Goal: Task Accomplishment & Management: Manage account settings

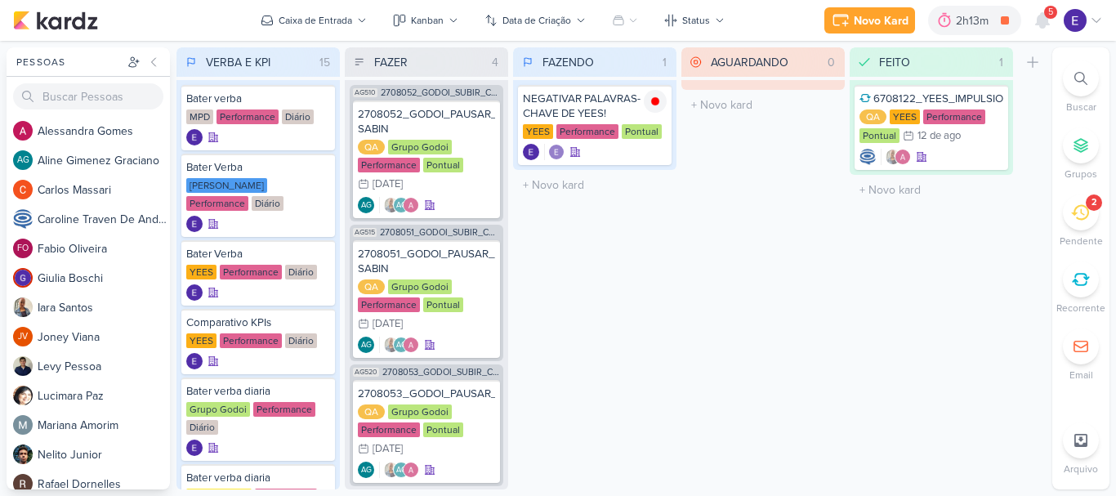
scroll to position [145, 0]
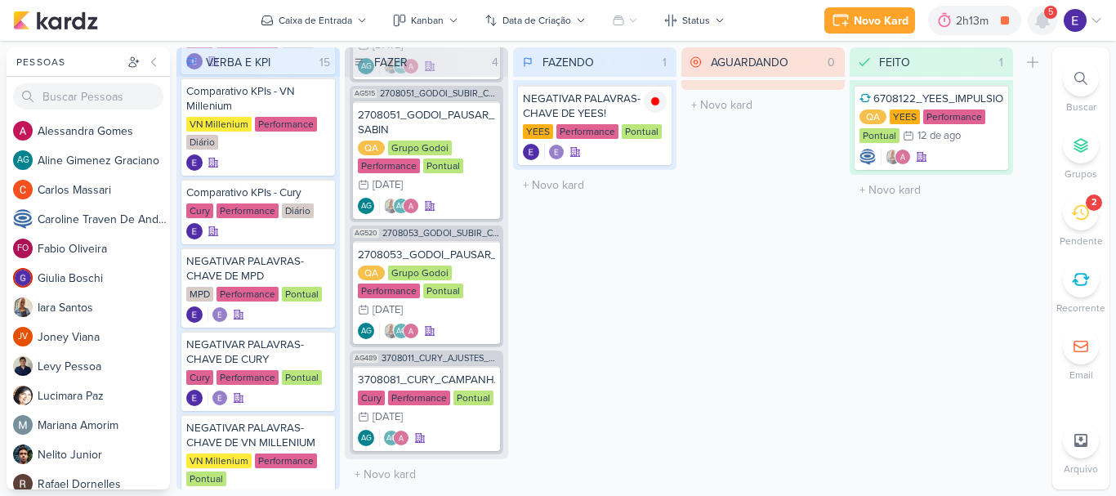
click at [1043, 24] on icon at bounding box center [1042, 20] width 13 height 15
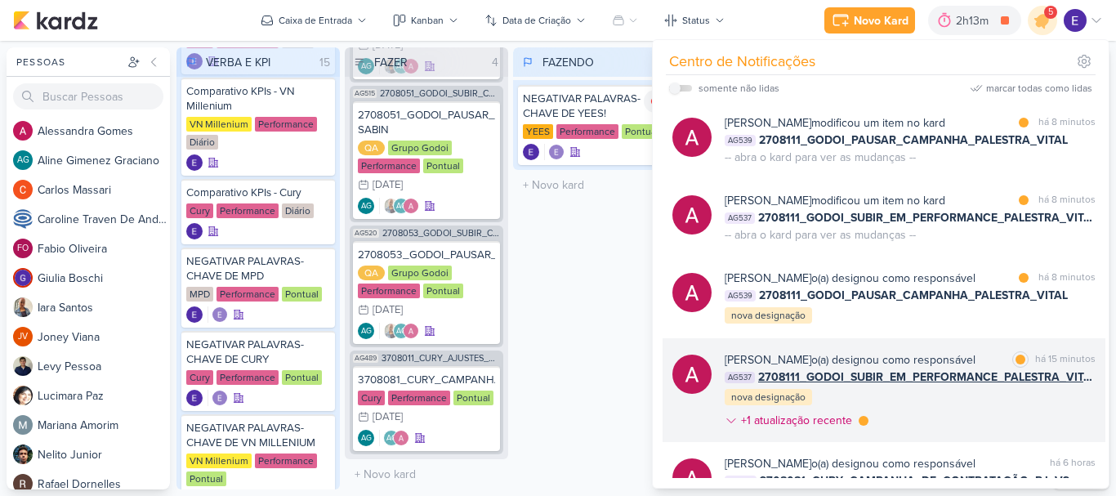
click at [1032, 402] on div "[PERSON_NAME] o(a) designou como responsável marcar como lida há 15 minutos AG5…" at bounding box center [910, 393] width 371 height 84
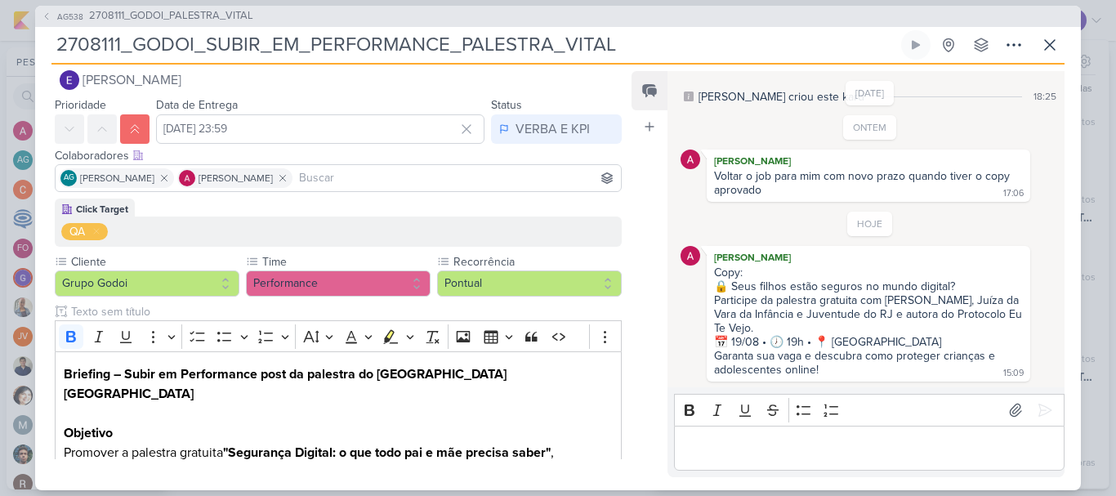
scroll to position [0, 0]
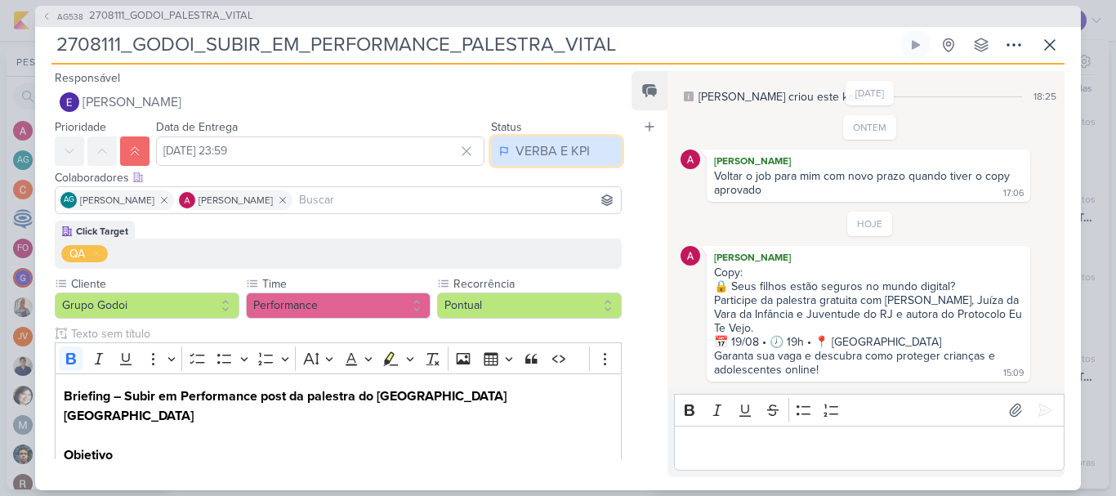
click at [527, 150] on div "VERBA E KPI" at bounding box center [553, 151] width 74 height 20
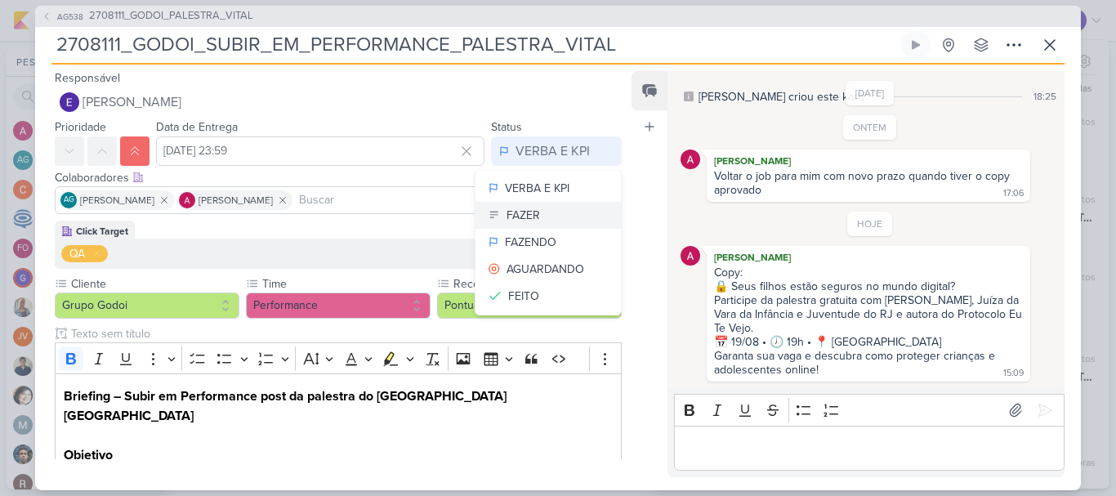
click at [543, 226] on button "FAZER" at bounding box center [548, 215] width 145 height 27
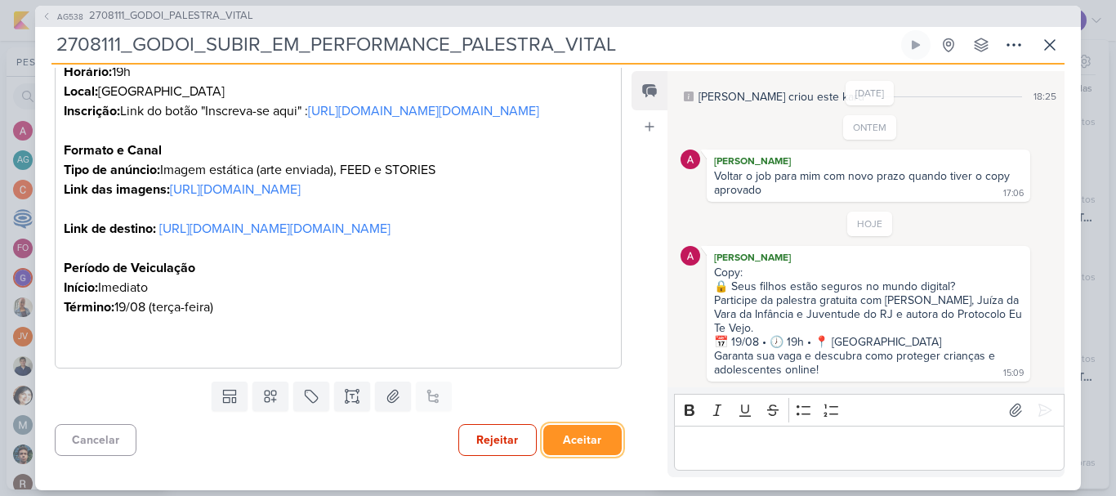
click at [587, 445] on button "Aceitar" at bounding box center [582, 440] width 78 height 30
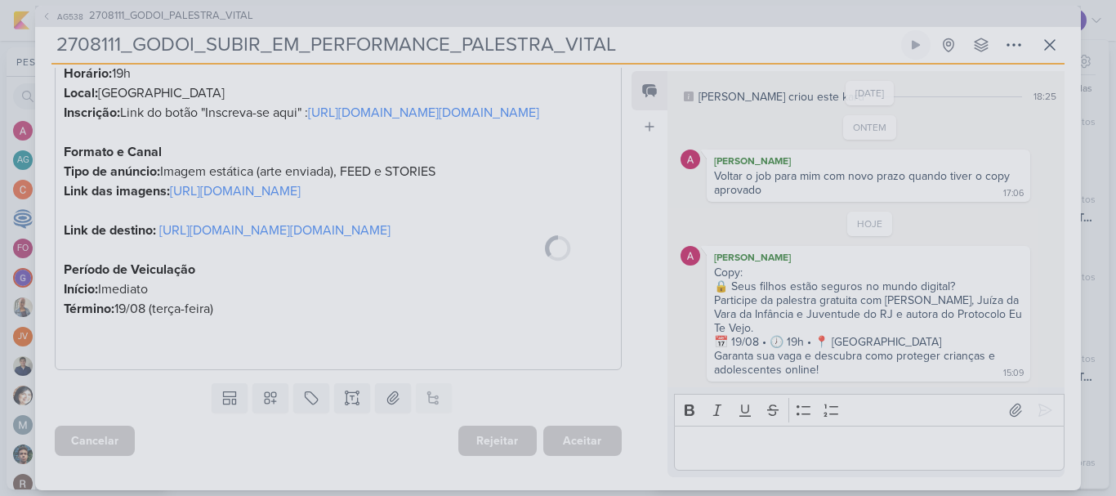
scroll to position [736, 0]
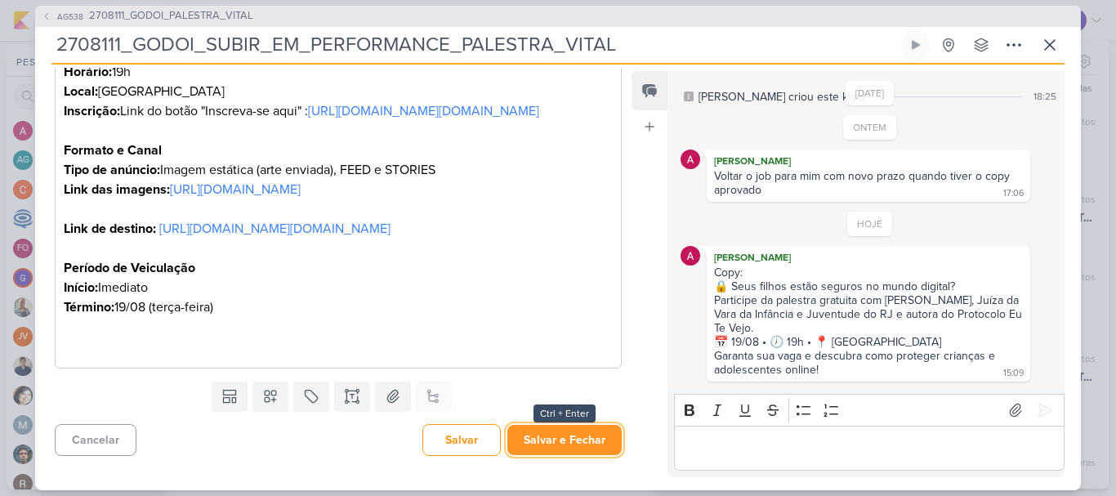
click at [557, 443] on button "Salvar e Fechar" at bounding box center [564, 440] width 114 height 30
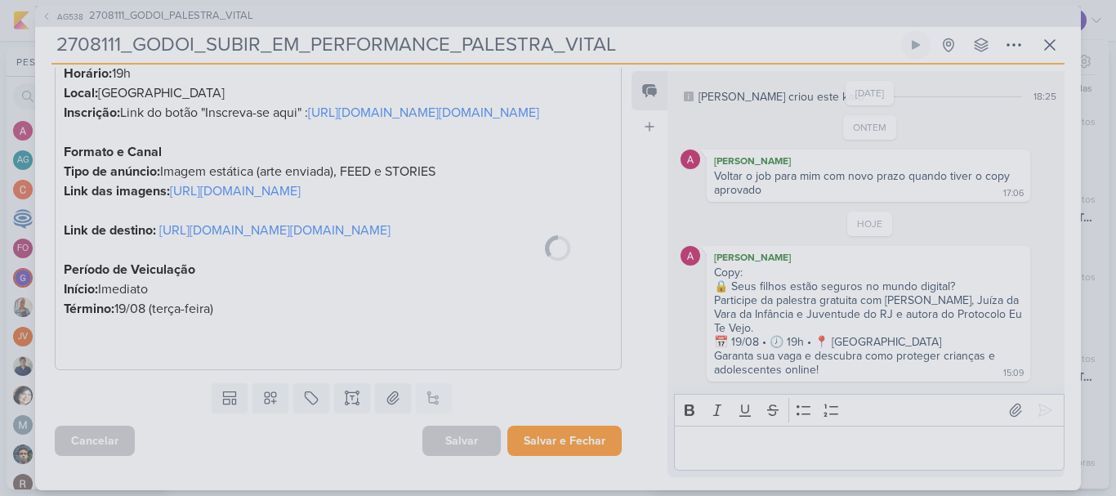
scroll to position [735, 0]
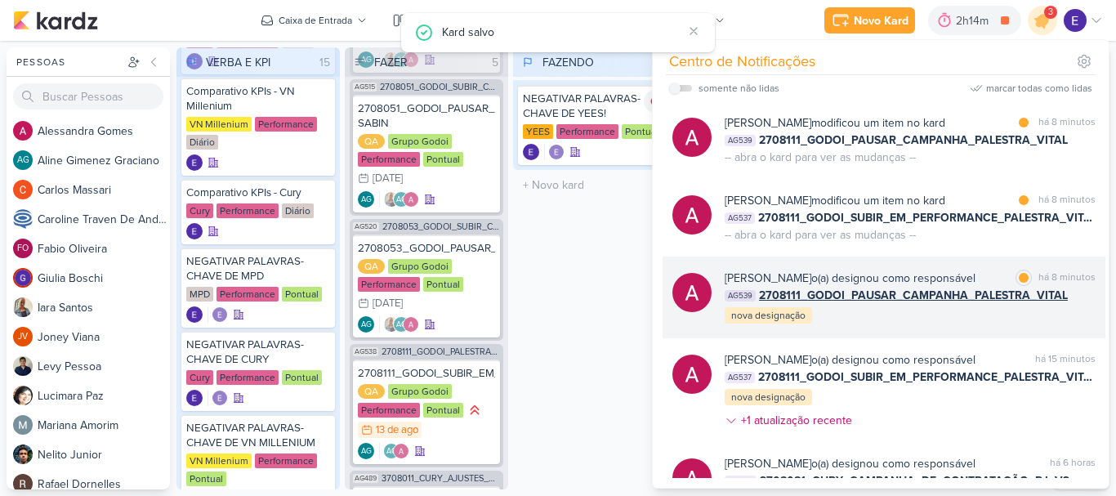
click at [1079, 315] on div "[PERSON_NAME] o(a) designou como responsável marcar como lida há 8 minutos AG53…" at bounding box center [910, 298] width 371 height 56
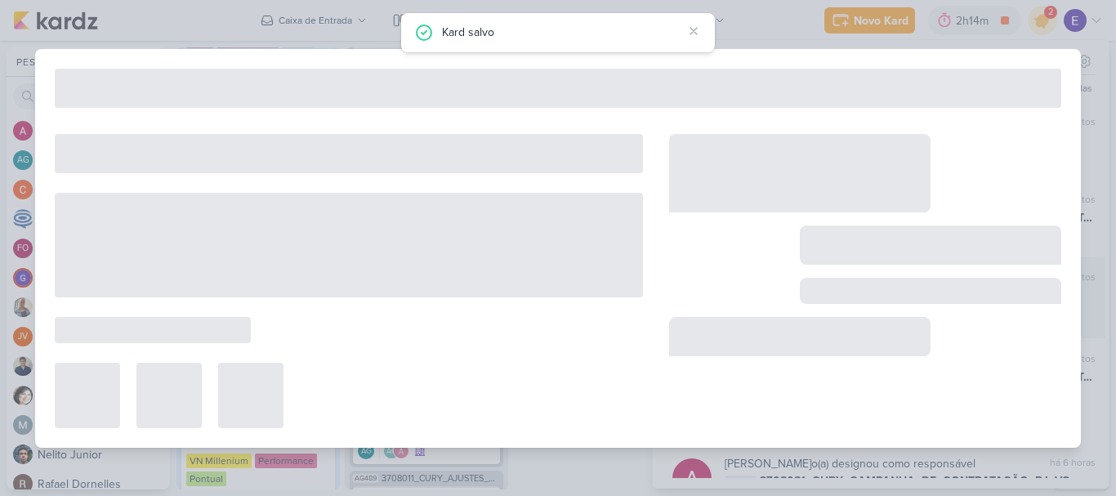
type input "2708111_GODOI_PAUSAR_CAMPANHA_PALESTRA_VITAL"
type input "[DATE] 12:00"
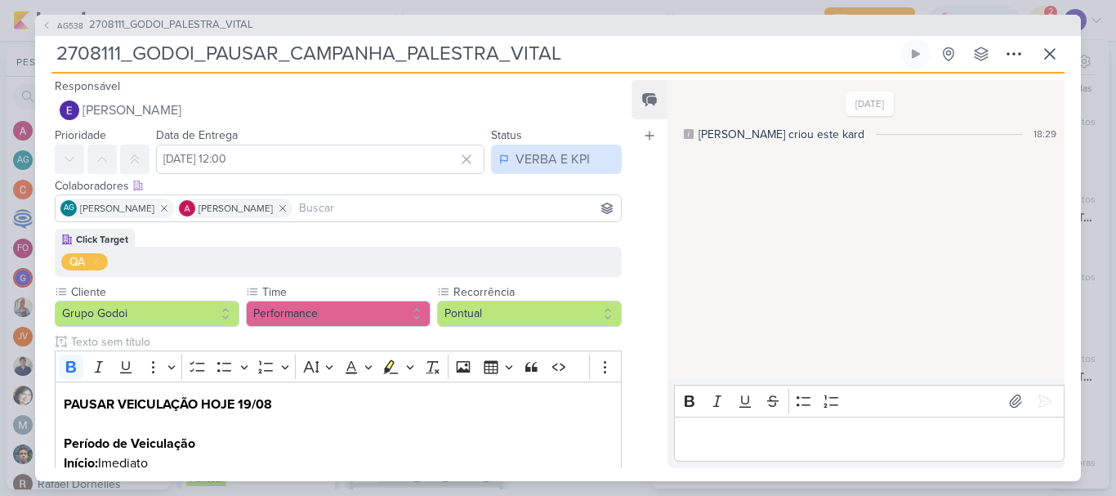
scroll to position [0, 0]
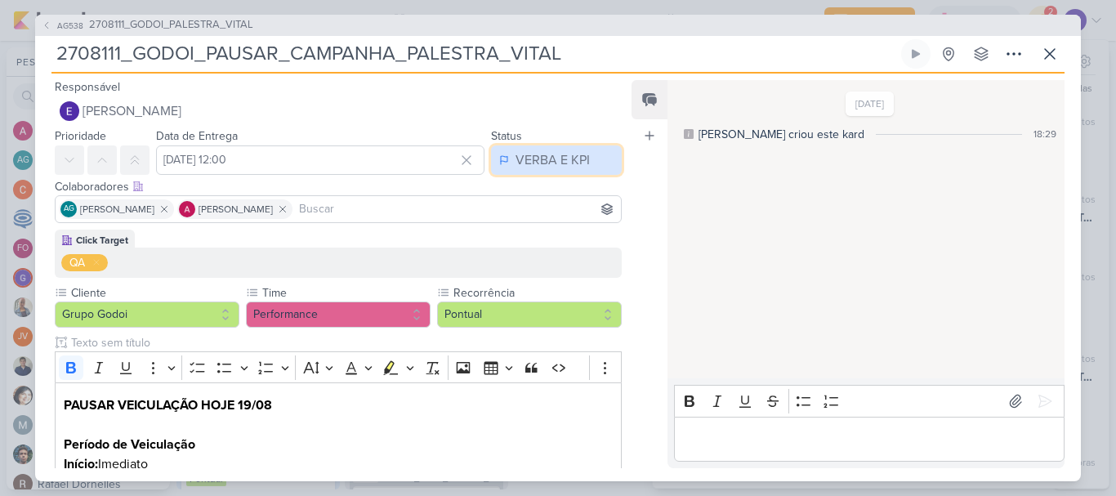
click at [550, 150] on div "VERBA E KPI" at bounding box center [553, 160] width 74 height 20
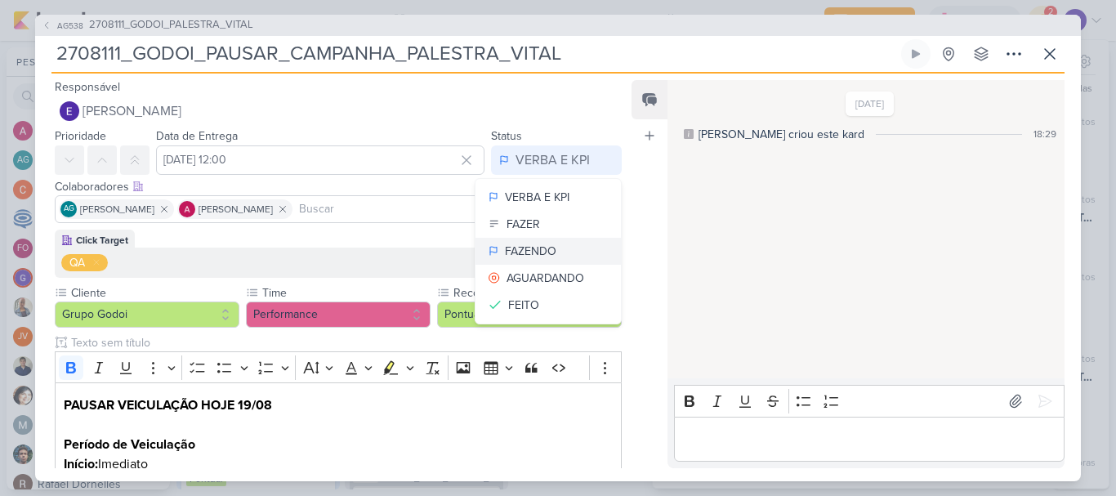
click at [553, 239] on button "FAZENDO" at bounding box center [548, 251] width 145 height 27
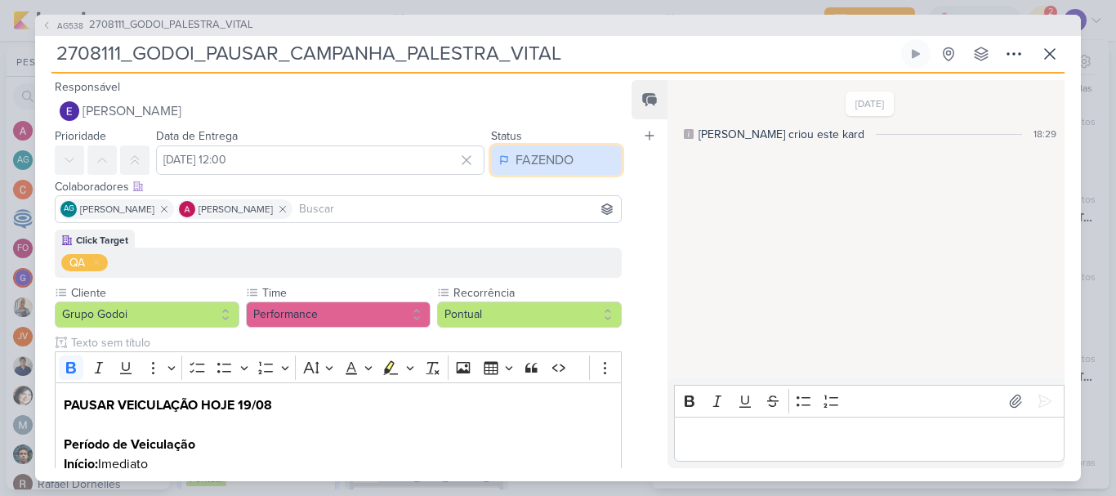
click at [561, 171] on button "FAZENDO" at bounding box center [556, 159] width 131 height 29
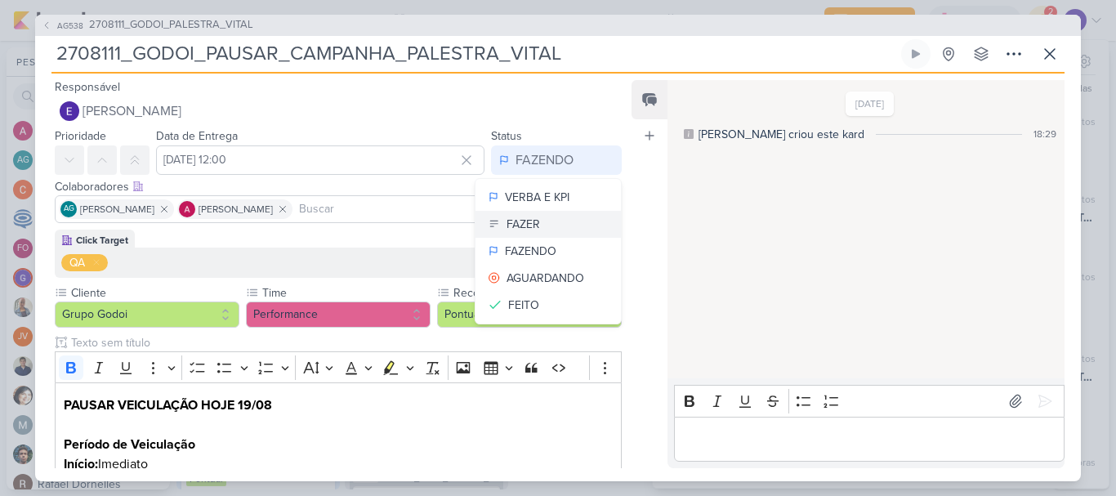
click at [558, 216] on button "FAZER" at bounding box center [548, 224] width 145 height 27
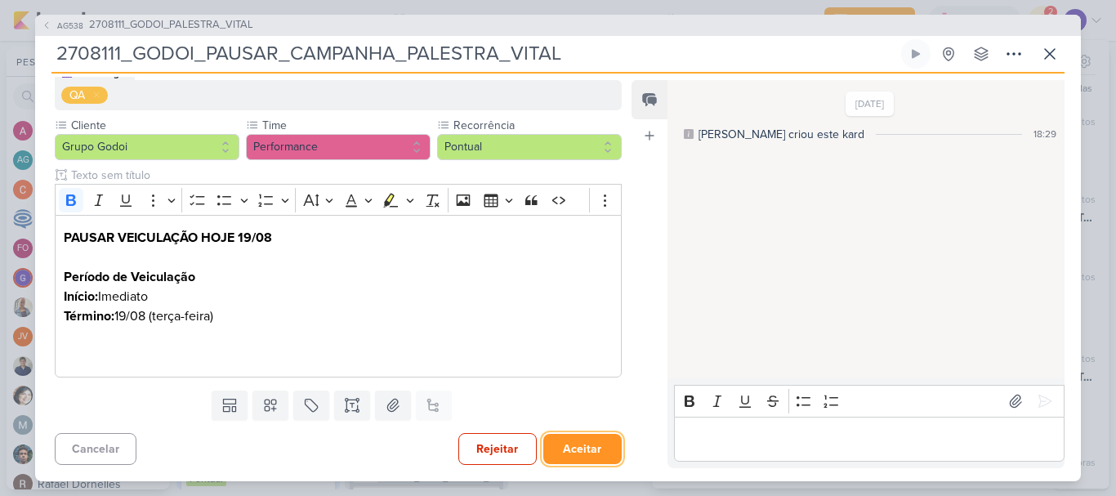
click at [579, 445] on button "Aceitar" at bounding box center [582, 449] width 78 height 30
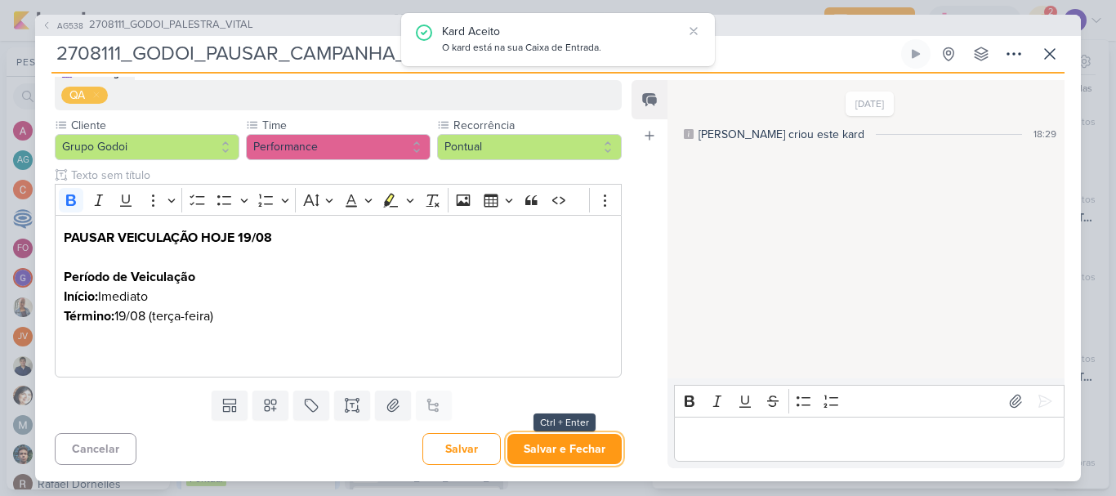
click at [579, 445] on button "Salvar e Fechar" at bounding box center [564, 449] width 114 height 30
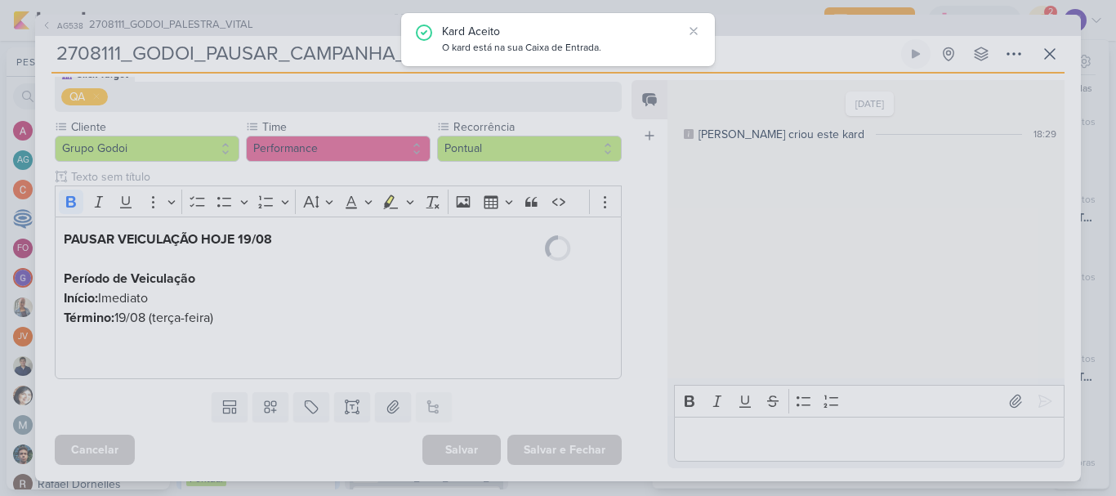
scroll to position [166, 0]
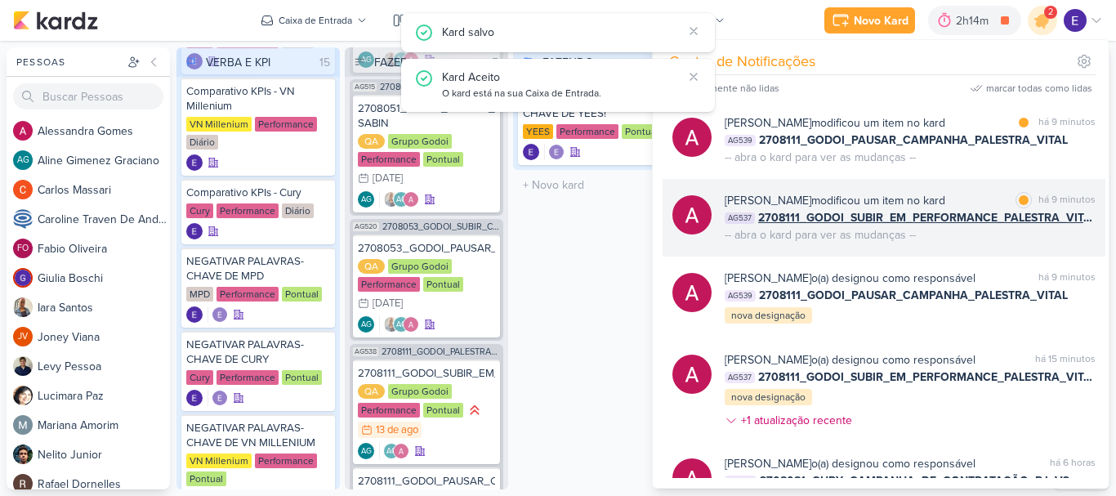
click at [1083, 215] on span "2708111_GODOI_SUBIR_EM_PERFORMANCE_PALESTRA_VITAL" at bounding box center [926, 217] width 337 height 17
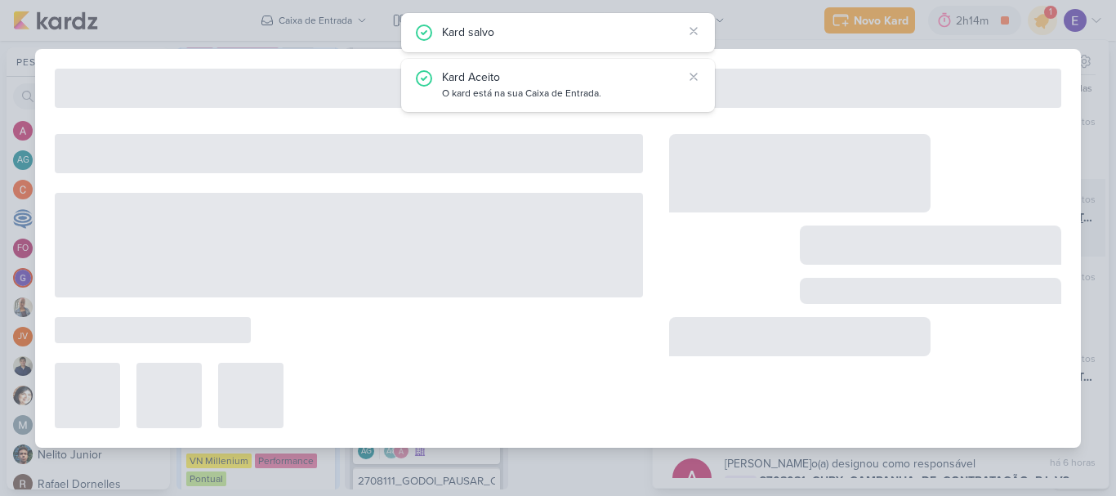
type input "2708111_GODOI_SUBIR_EM_PERFORMANCE_PALESTRA_VITAL"
type input "[DATE] 23:59"
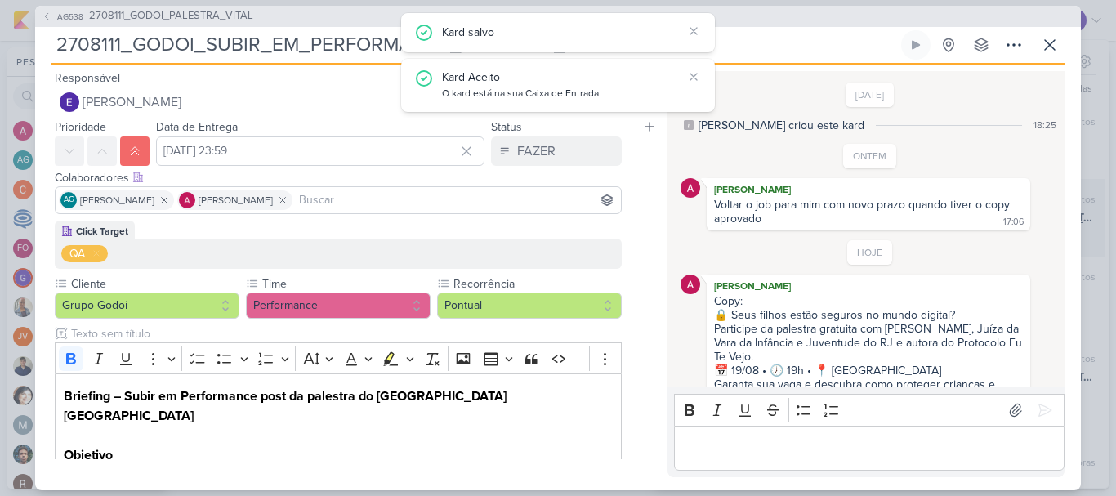
scroll to position [32, 0]
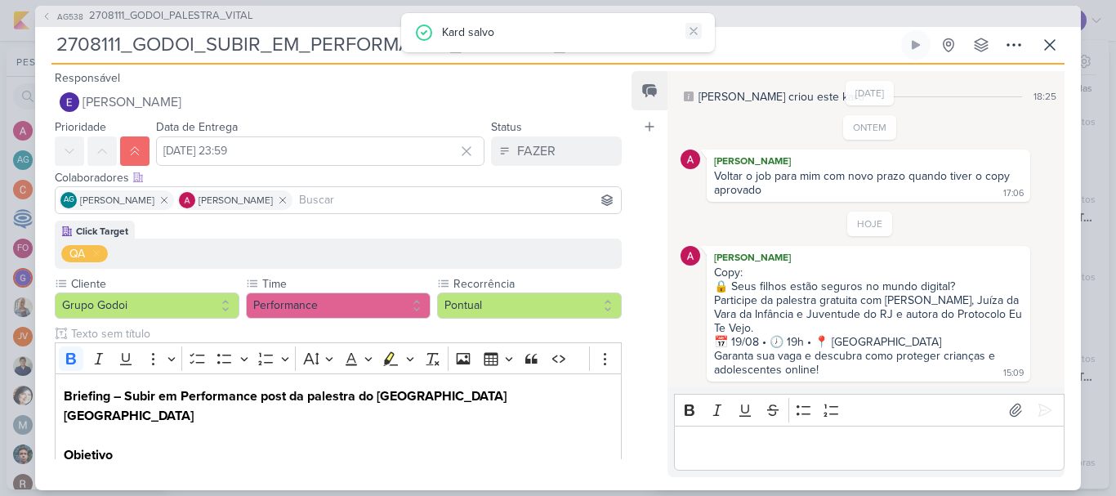
click at [695, 35] on icon at bounding box center [693, 31] width 13 height 13
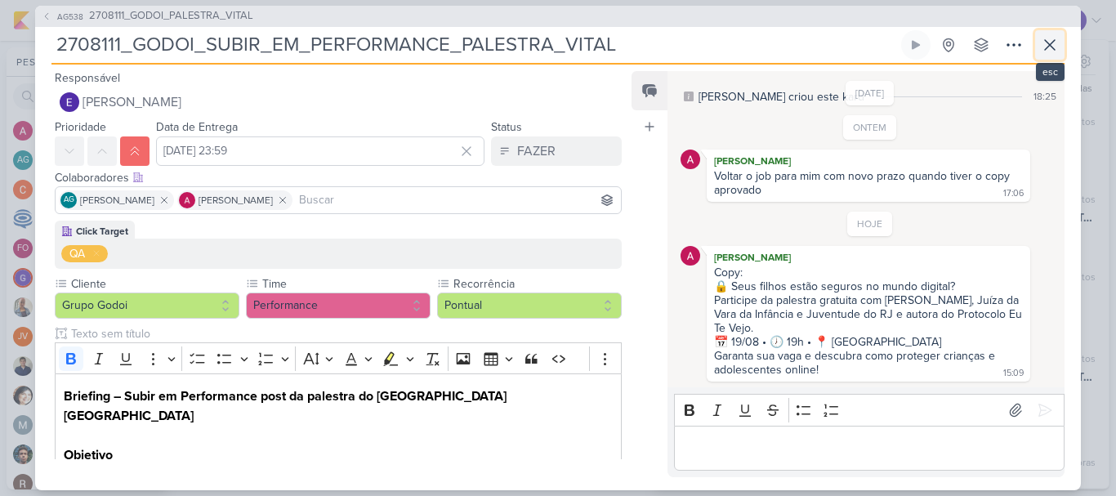
click at [1048, 52] on icon at bounding box center [1050, 45] width 20 height 20
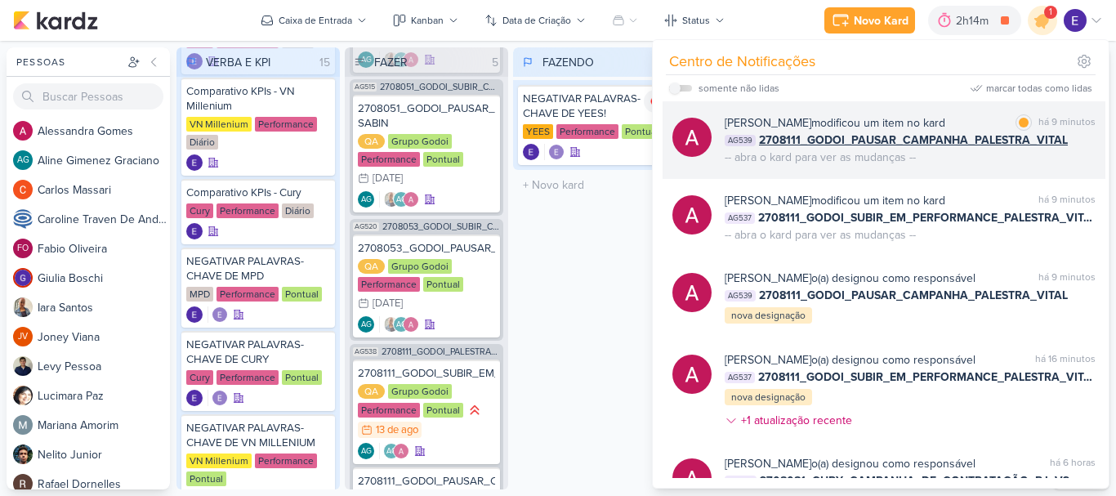
click at [1065, 134] on div "AG539 2708111_GODOI_PAUSAR_CAMPANHA_PALESTRA_VITAL" at bounding box center [910, 140] width 371 height 17
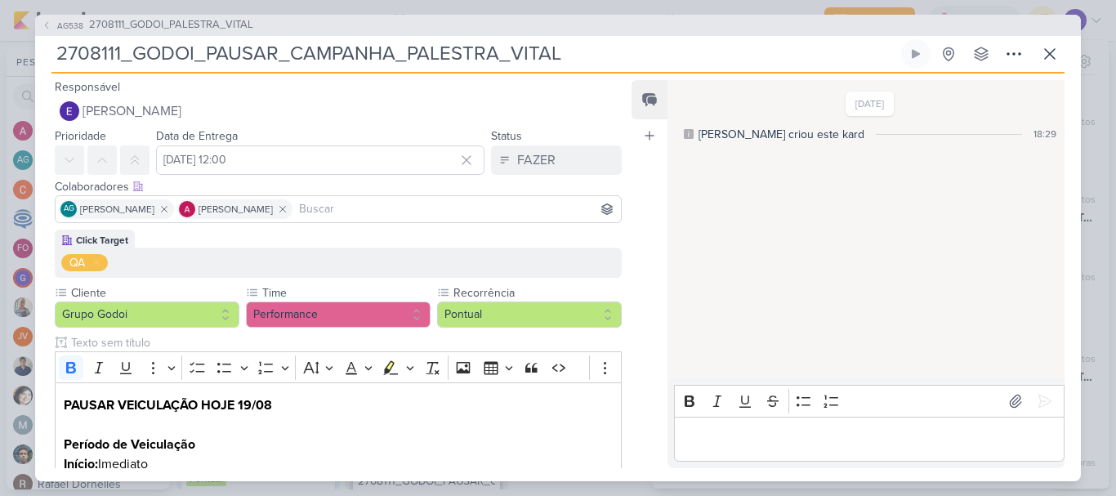
click at [1065, 62] on div "AG538 2708111_GODOI_PALESTRA_VITAL 2708111_GODOI_PAUSAR_CAMPANHA_PALESTRA_VITAL…" at bounding box center [558, 248] width 1046 height 467
click at [1046, 49] on icon at bounding box center [1050, 54] width 10 height 10
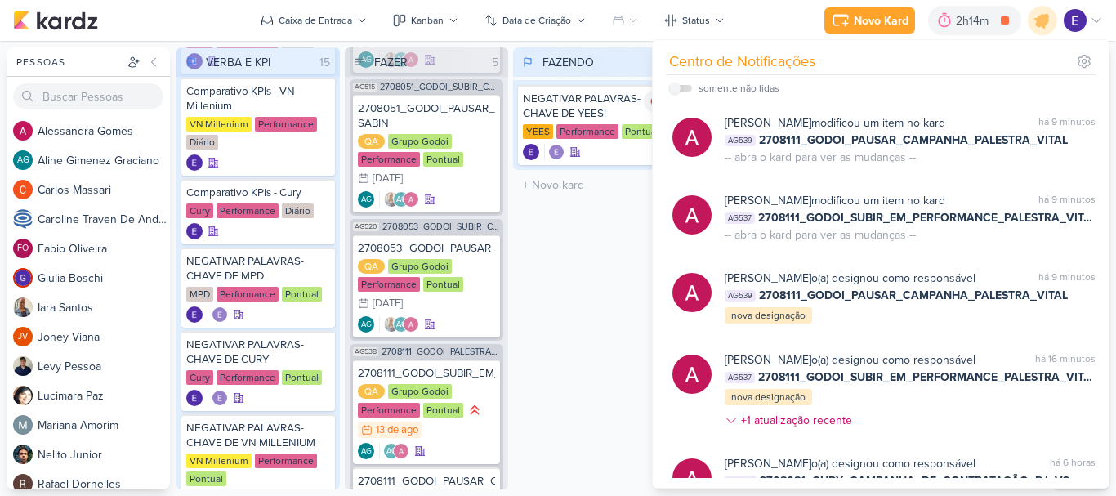
click at [566, 248] on div "FAZENDO 1 Mover Para Esquerda Mover Para Direita [GEOGRAPHIC_DATA] NEGATIVAR PA…" at bounding box center [594, 268] width 163 height 442
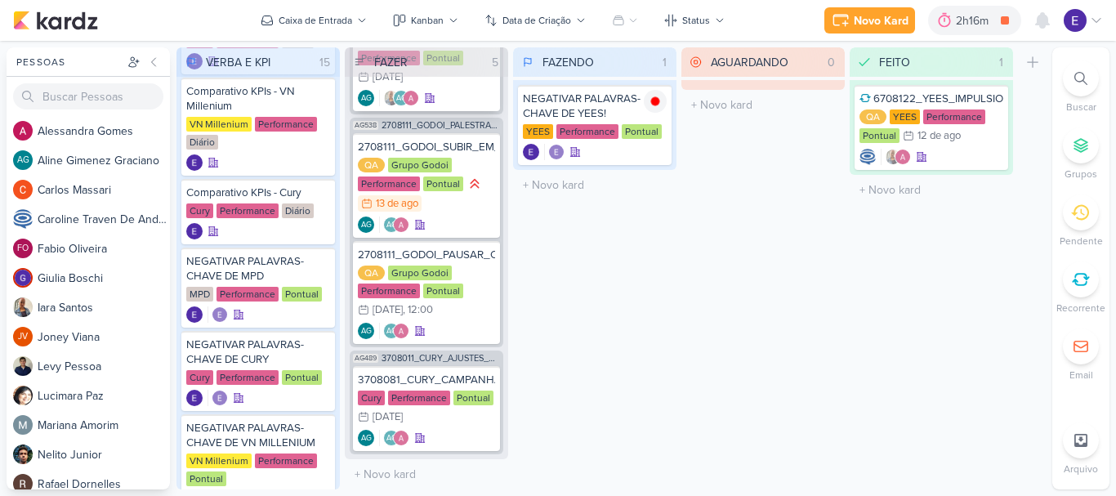
scroll to position [378, 0]
click at [476, 433] on div "AG AG" at bounding box center [426, 438] width 137 height 16
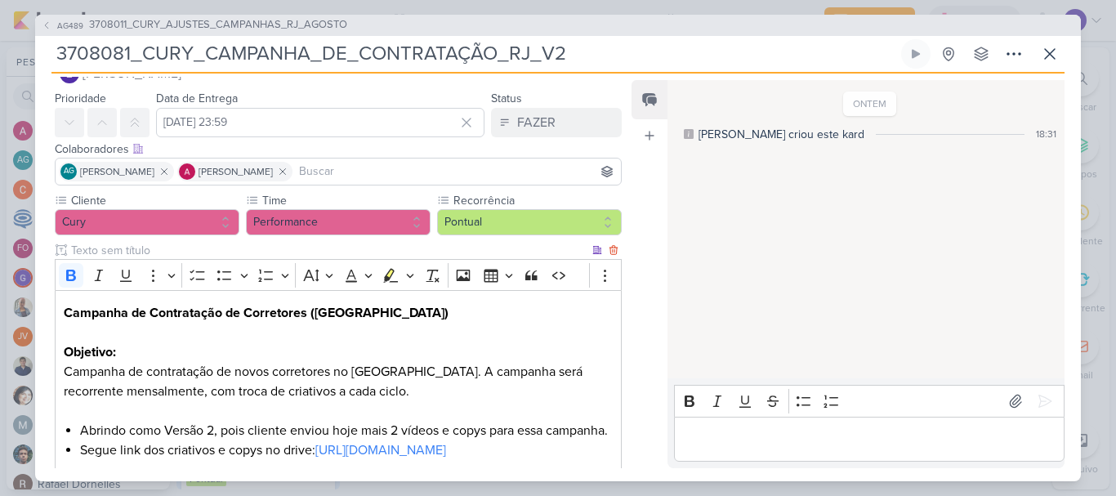
scroll to position [0, 0]
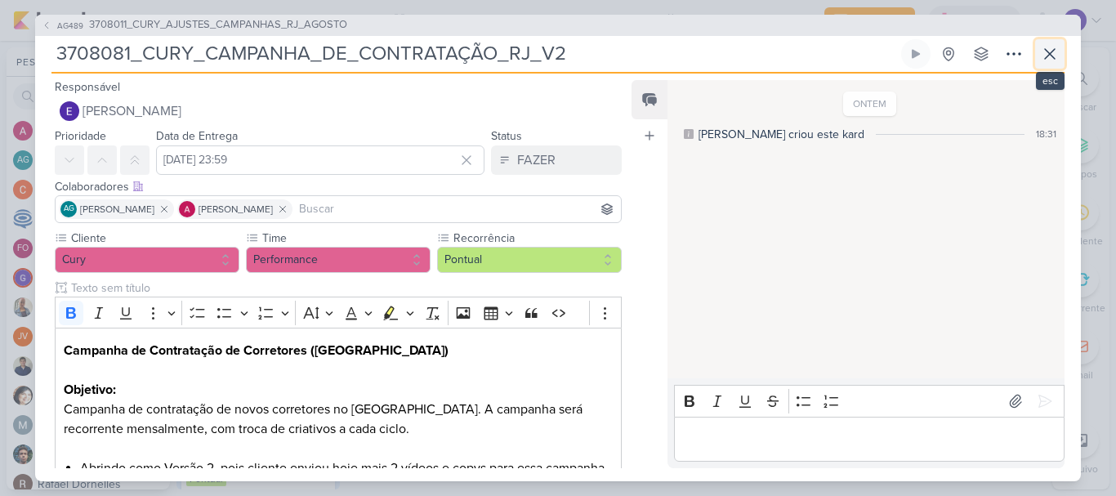
click at [1040, 60] on icon at bounding box center [1050, 54] width 20 height 20
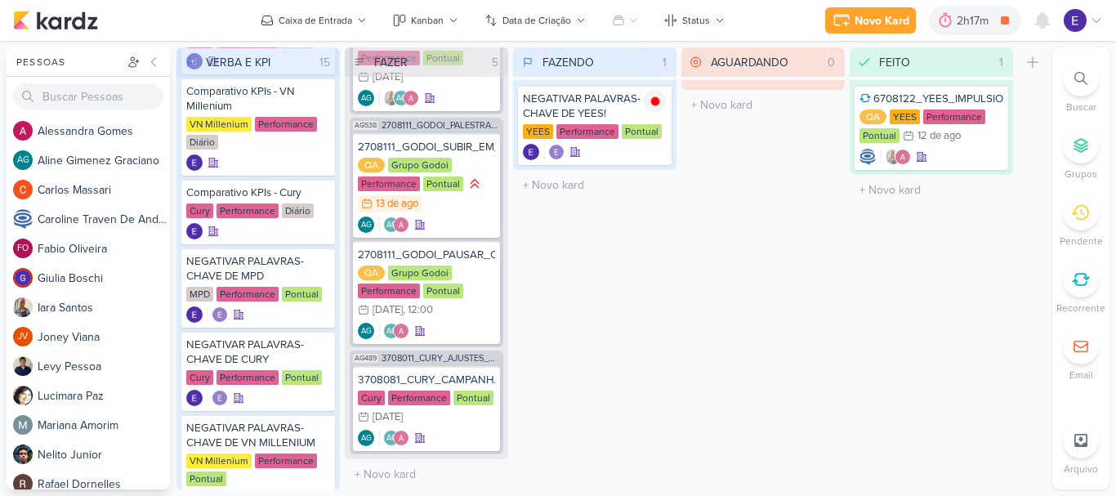
click at [686, 217] on div "AGUARDANDO 0 Mover Para Esquerda Mover Para Direita [GEOGRAPHIC_DATA] O título …" at bounding box center [762, 268] width 163 height 442
click at [657, 113] on div "NEGATIVAR PALAVRAS-CHAVE DE YEES!" at bounding box center [595, 106] width 144 height 29
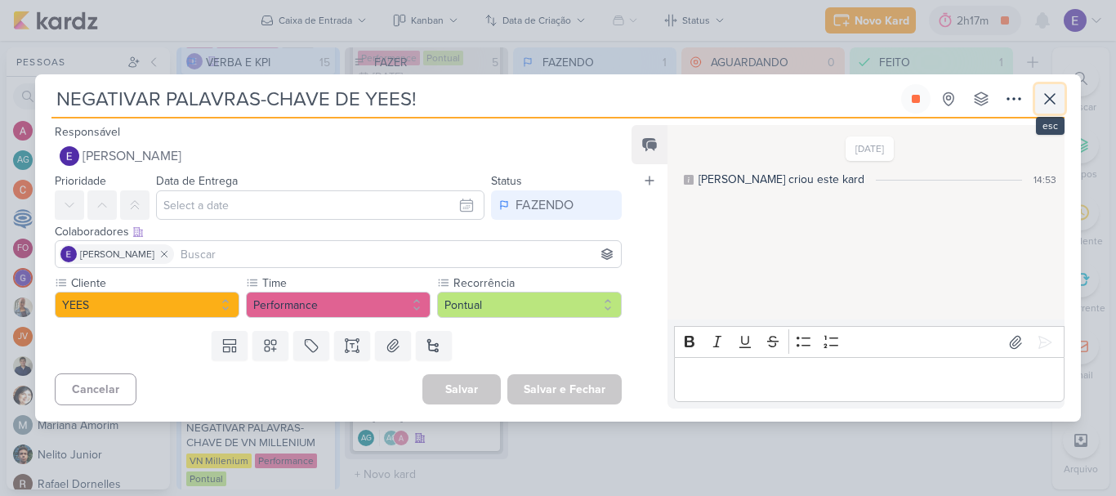
click at [1052, 89] on icon at bounding box center [1050, 99] width 20 height 20
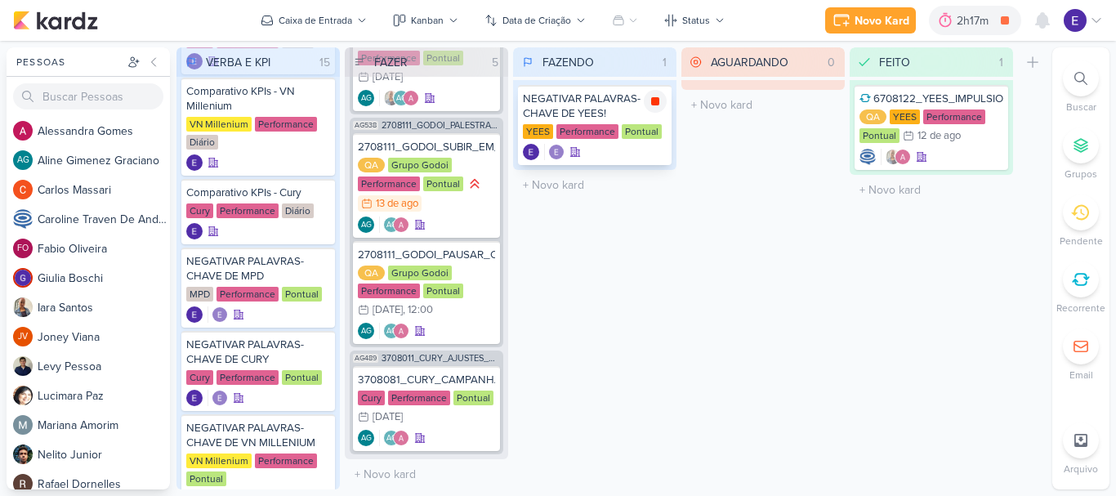
click at [659, 101] on icon at bounding box center [655, 101] width 8 height 8
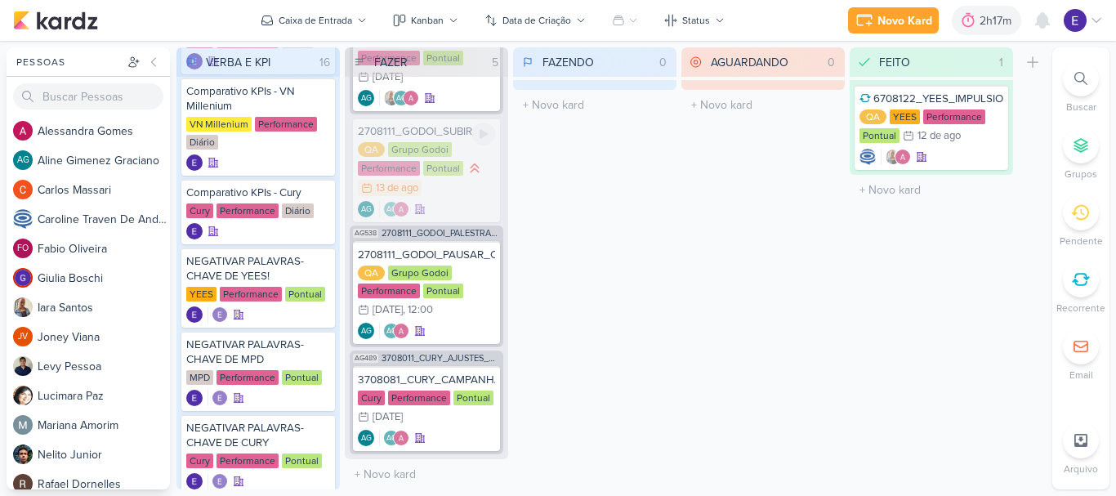
scroll to position [270, 0]
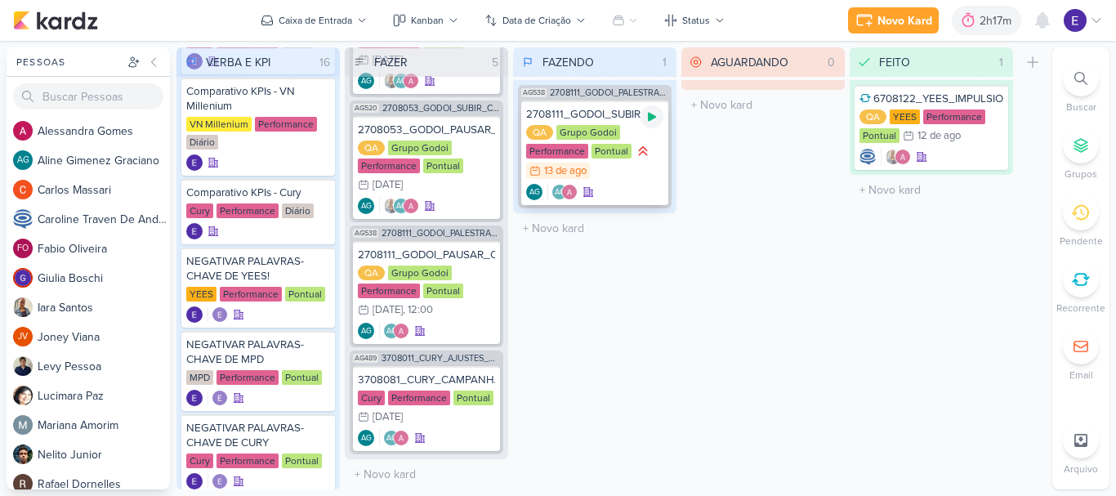
click at [653, 121] on icon at bounding box center [652, 116] width 13 height 13
click at [603, 184] on div "AG AG" at bounding box center [594, 192] width 137 height 16
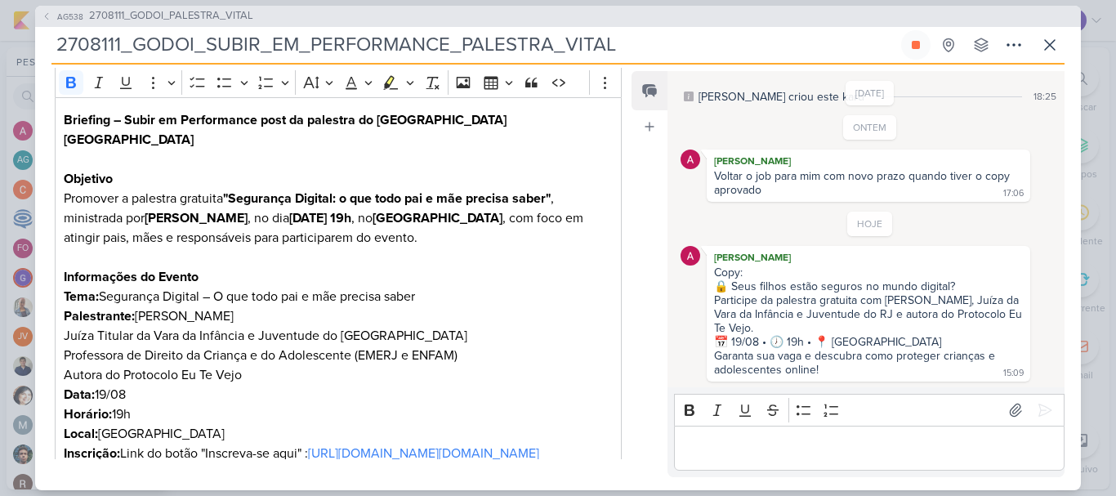
scroll to position [245, 0]
